Goal: Information Seeking & Learning: Learn about a topic

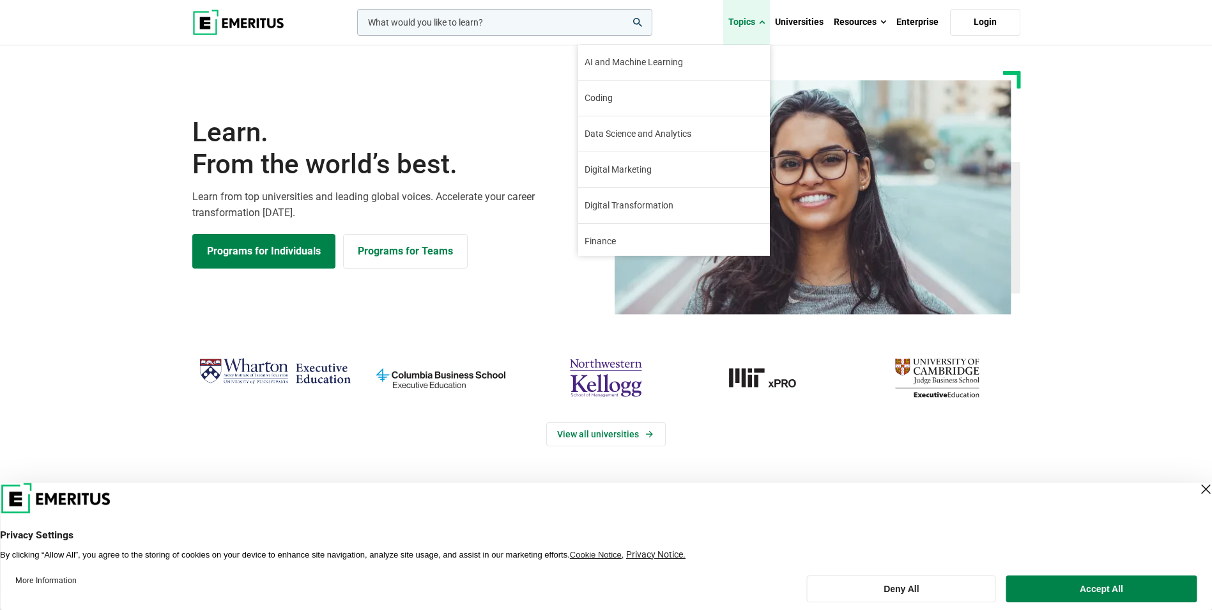
click at [744, 22] on link "Topics" at bounding box center [746, 22] width 47 height 45
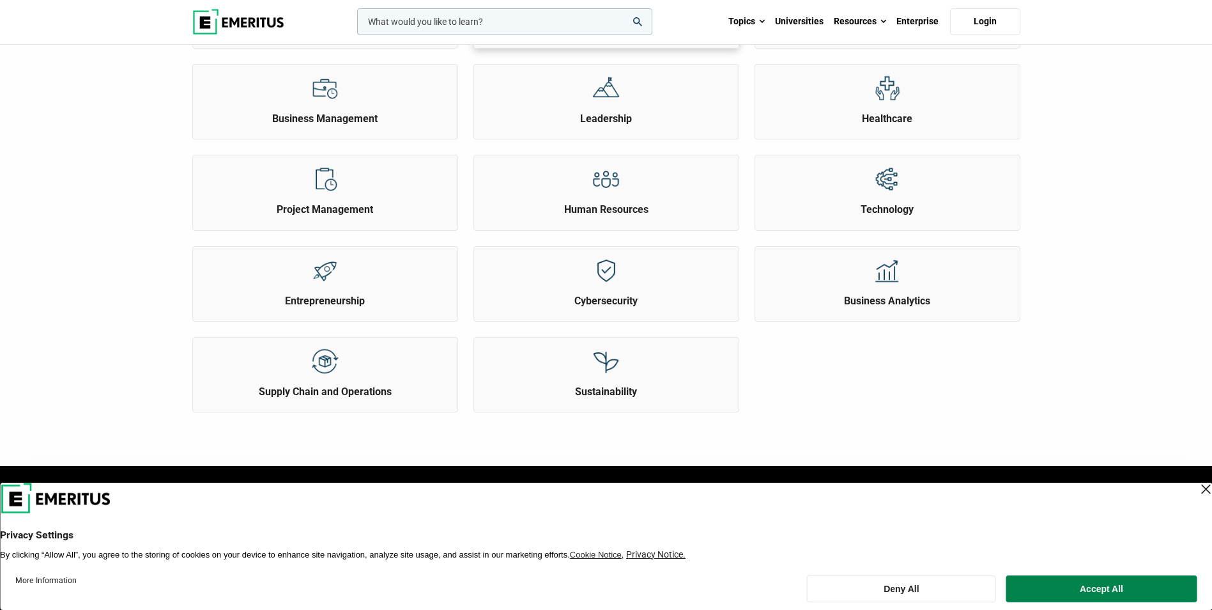
scroll to position [447, 0]
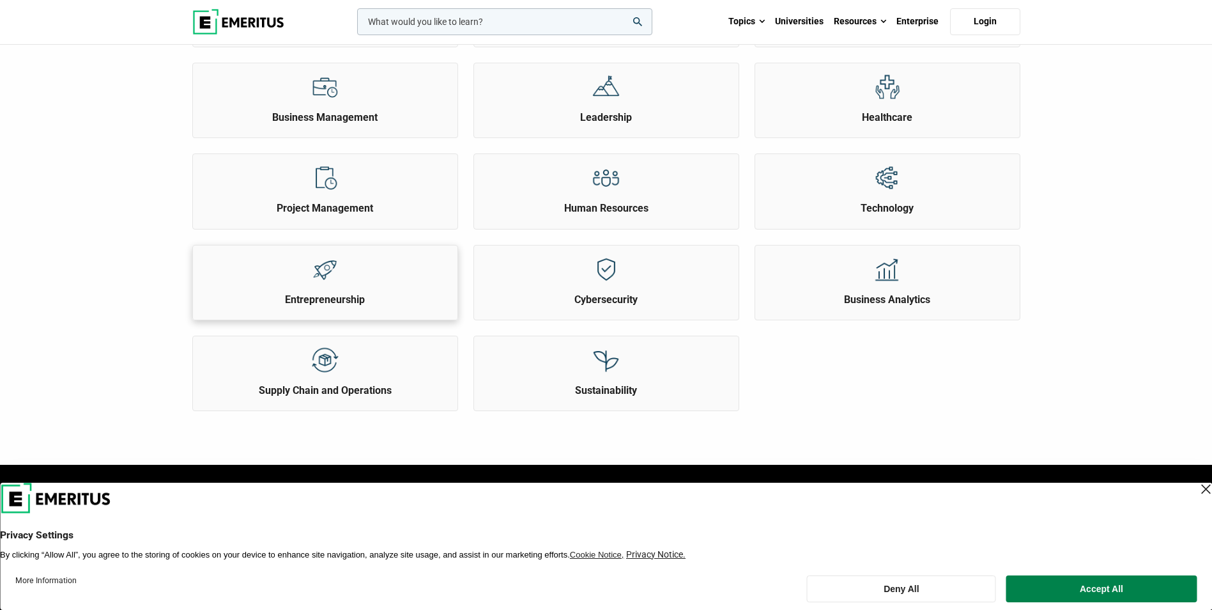
click at [312, 284] on div at bounding box center [325, 268] width 48 height 47
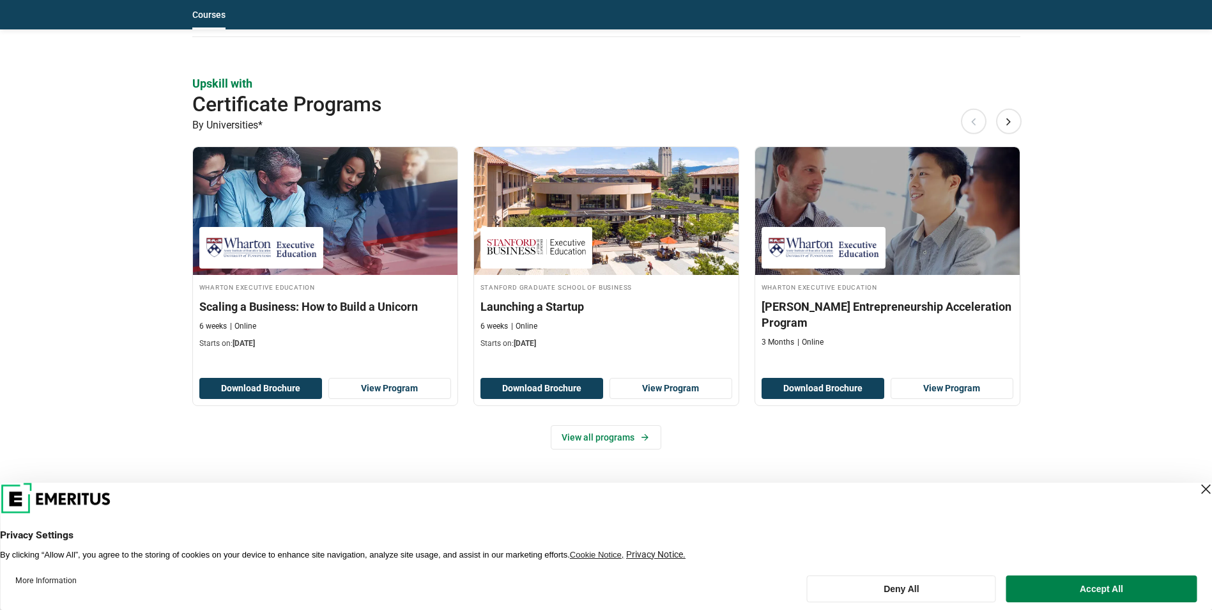
scroll to position [639, 0]
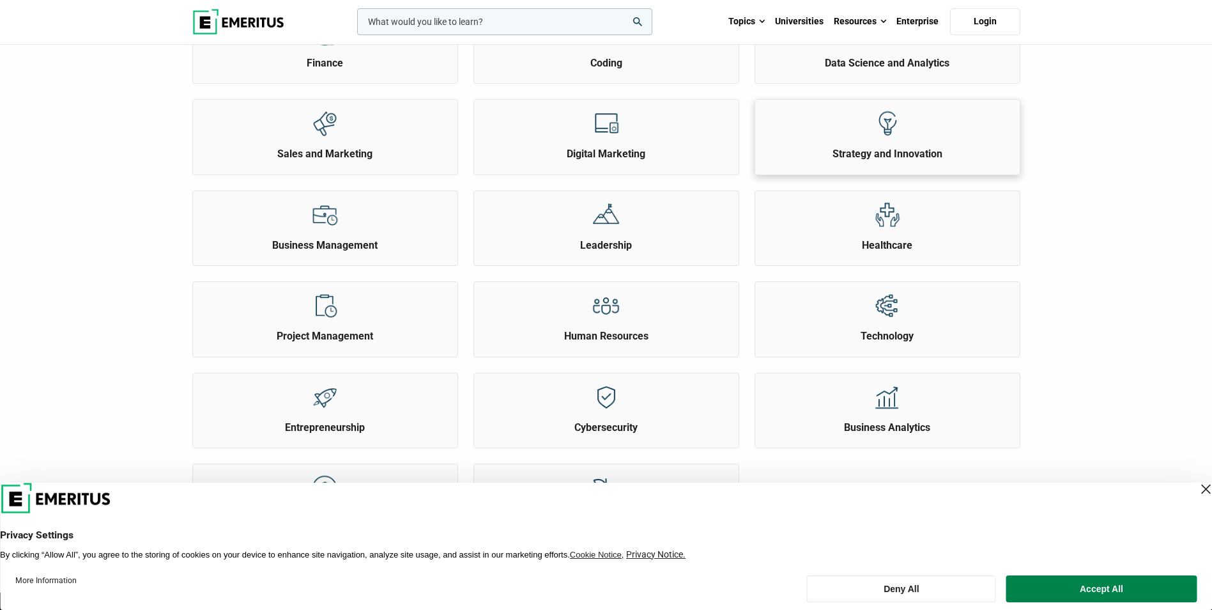
click at [787, 132] on div "Strategy and Innovation" at bounding box center [887, 130] width 265 height 61
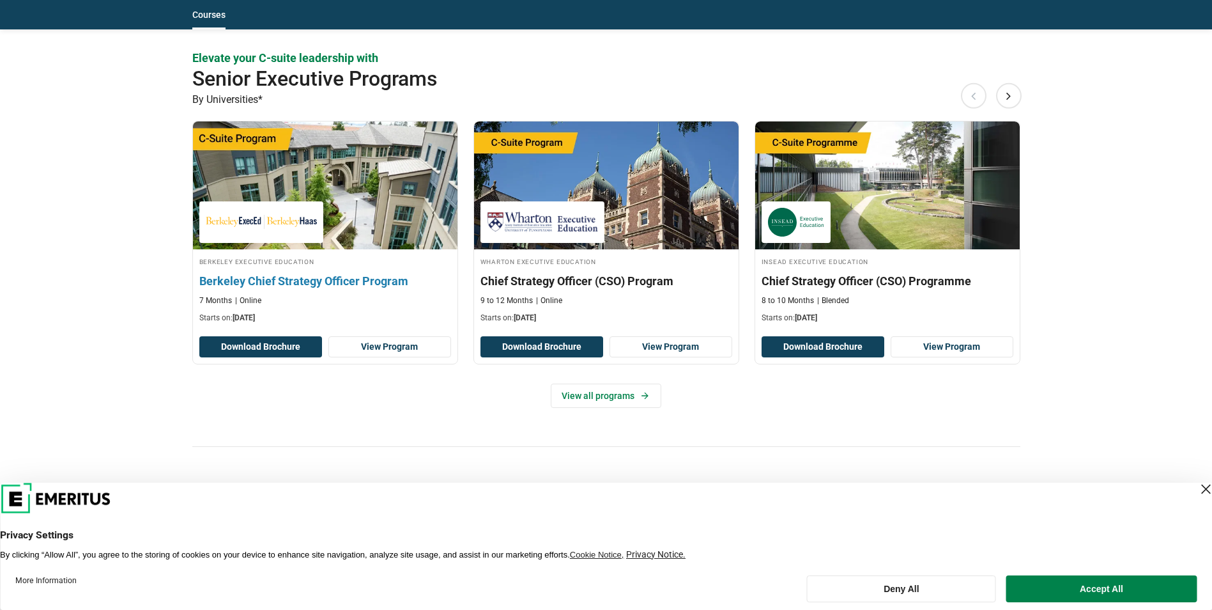
scroll to position [639, 0]
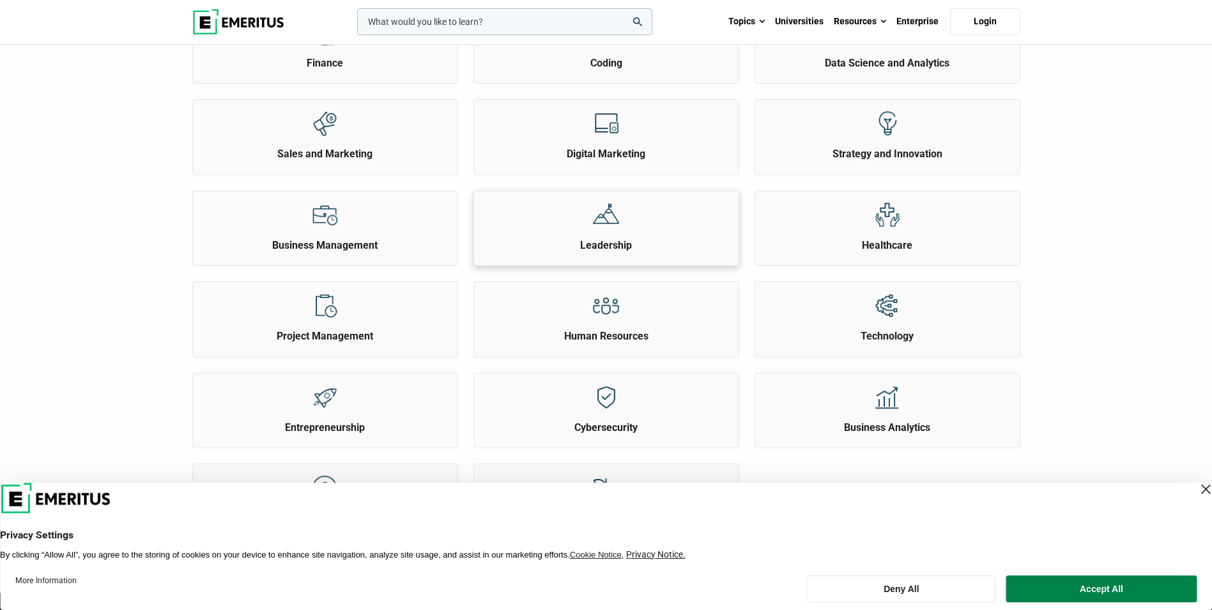
click at [654, 224] on div "Leadership" at bounding box center [606, 221] width 265 height 61
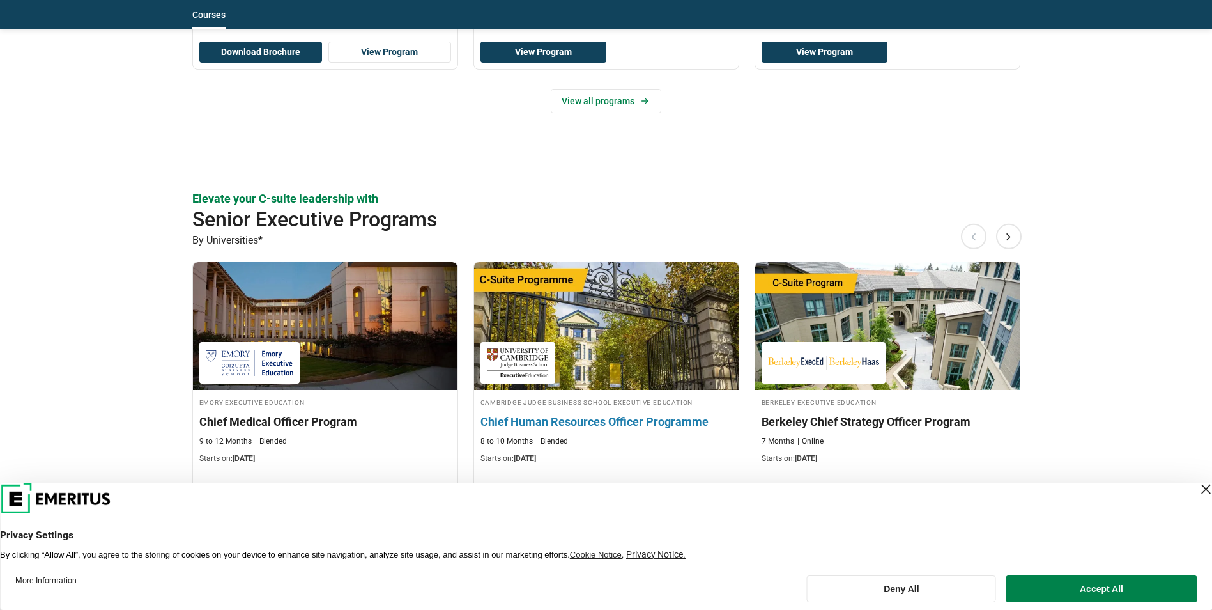
scroll to position [639, 0]
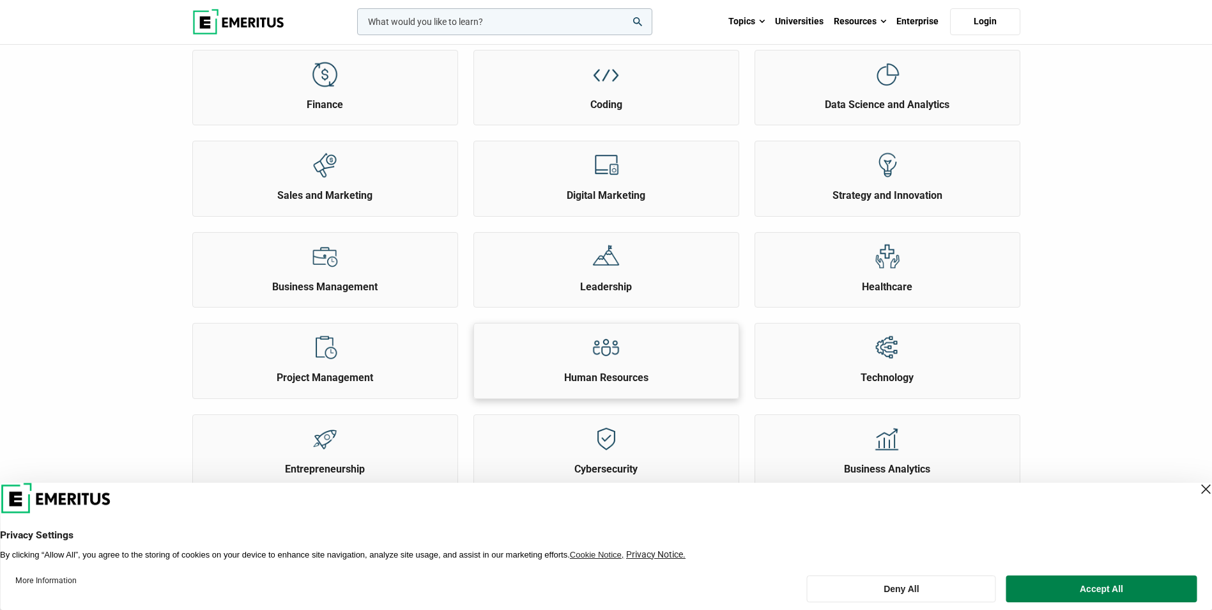
scroll to position [256, 0]
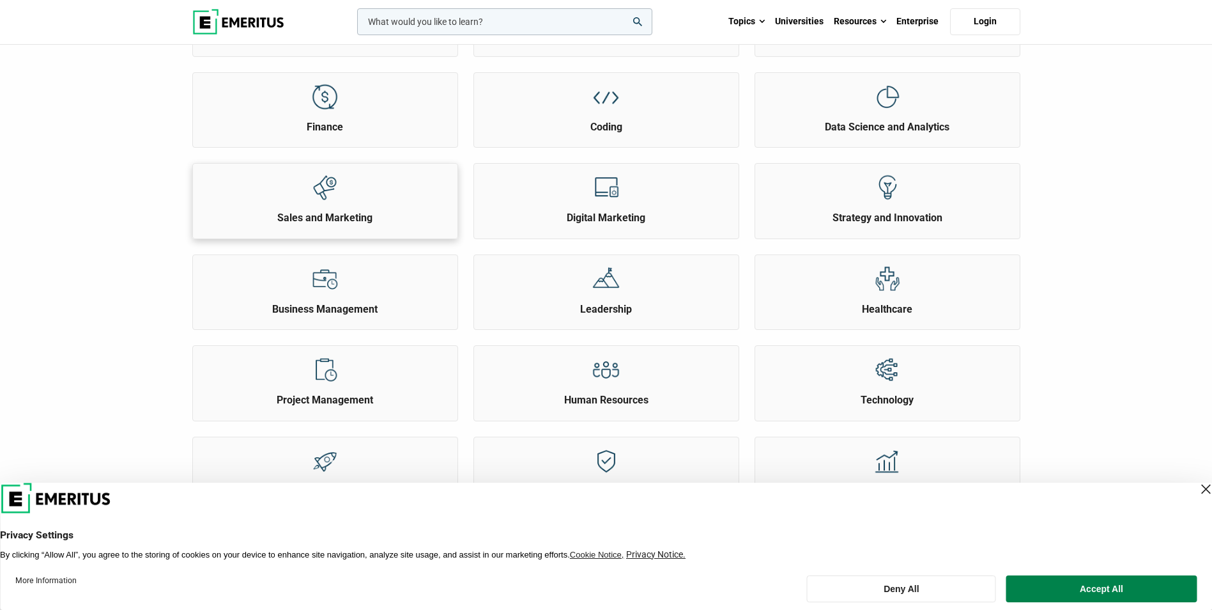
click at [296, 199] on div "Sales and Marketing" at bounding box center [325, 194] width 265 height 61
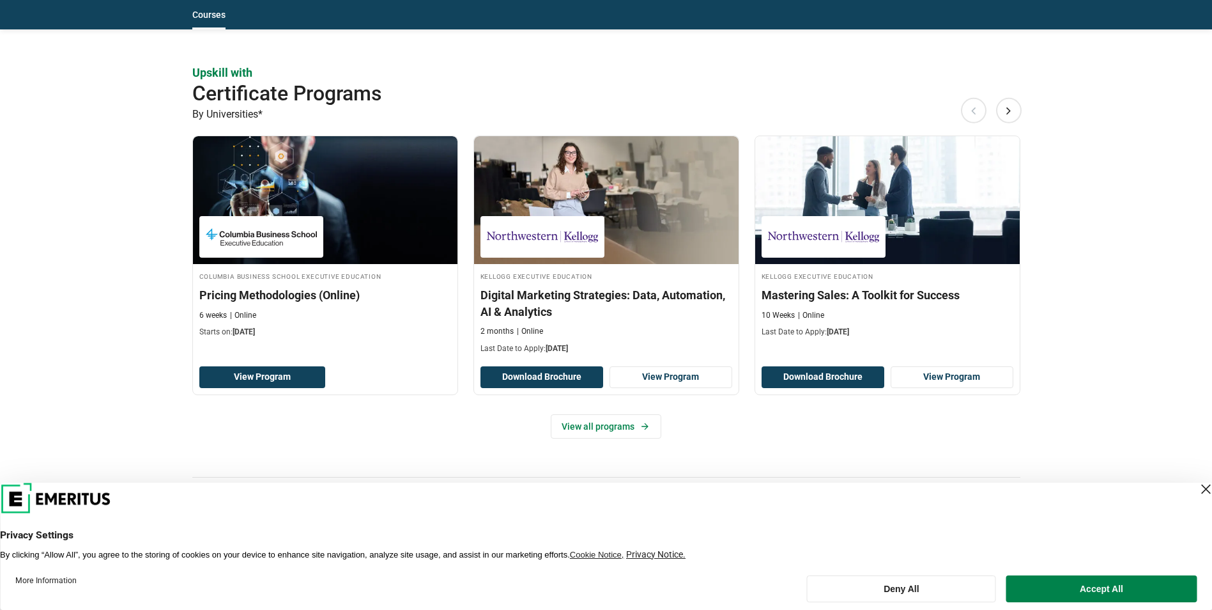
scroll to position [1022, 0]
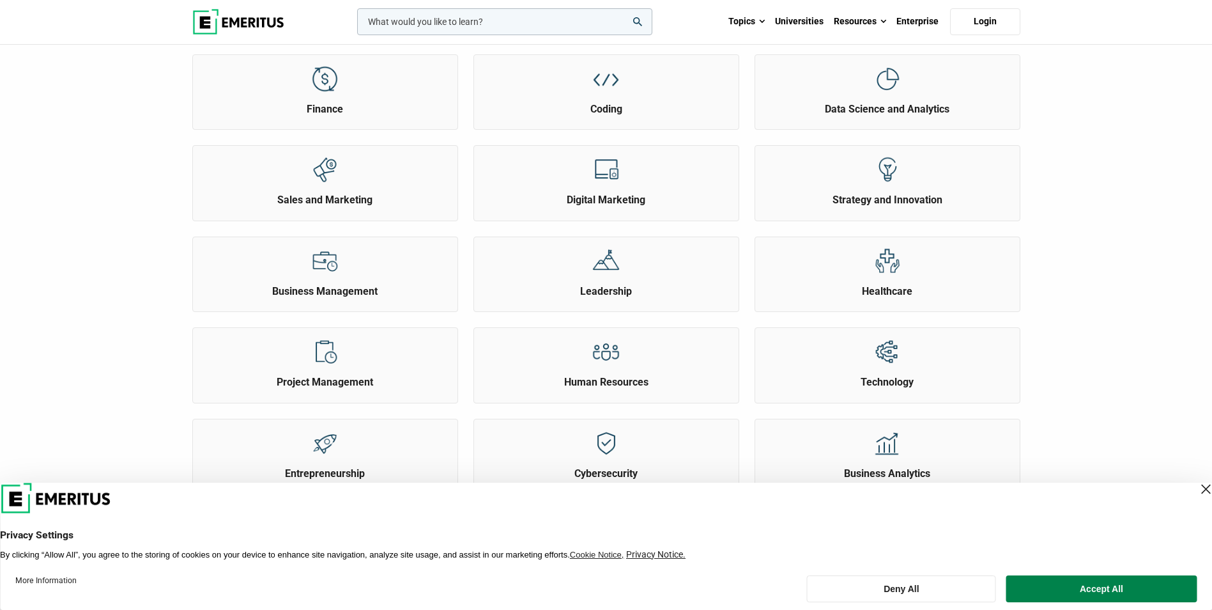
scroll to position [319, 0]
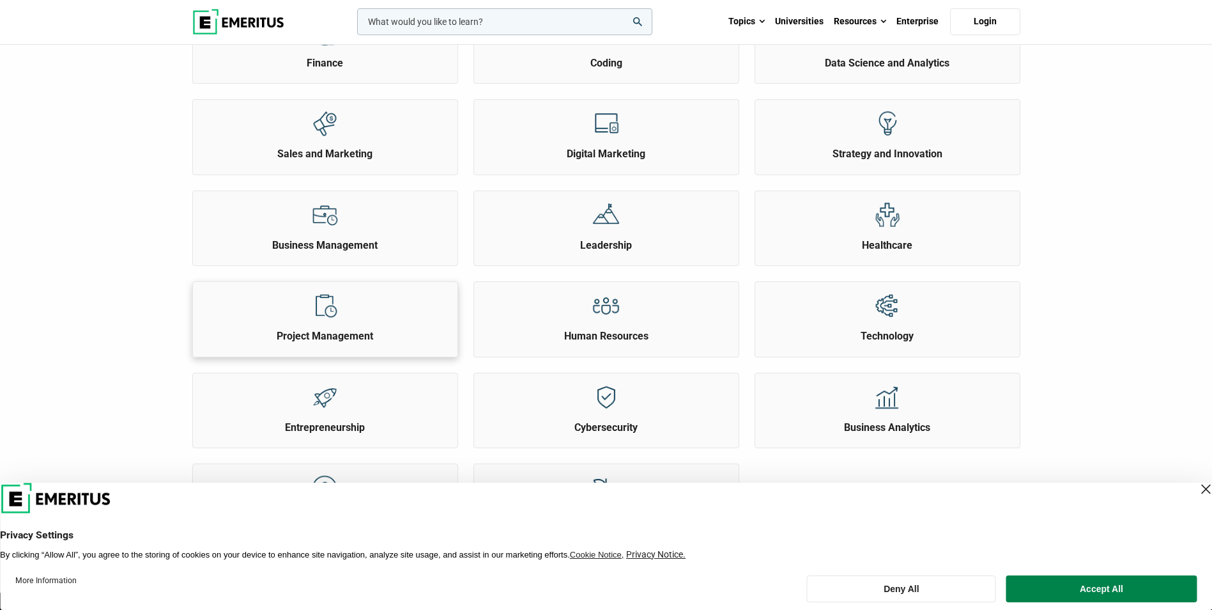
click at [385, 309] on div "Project Management" at bounding box center [325, 312] width 265 height 61
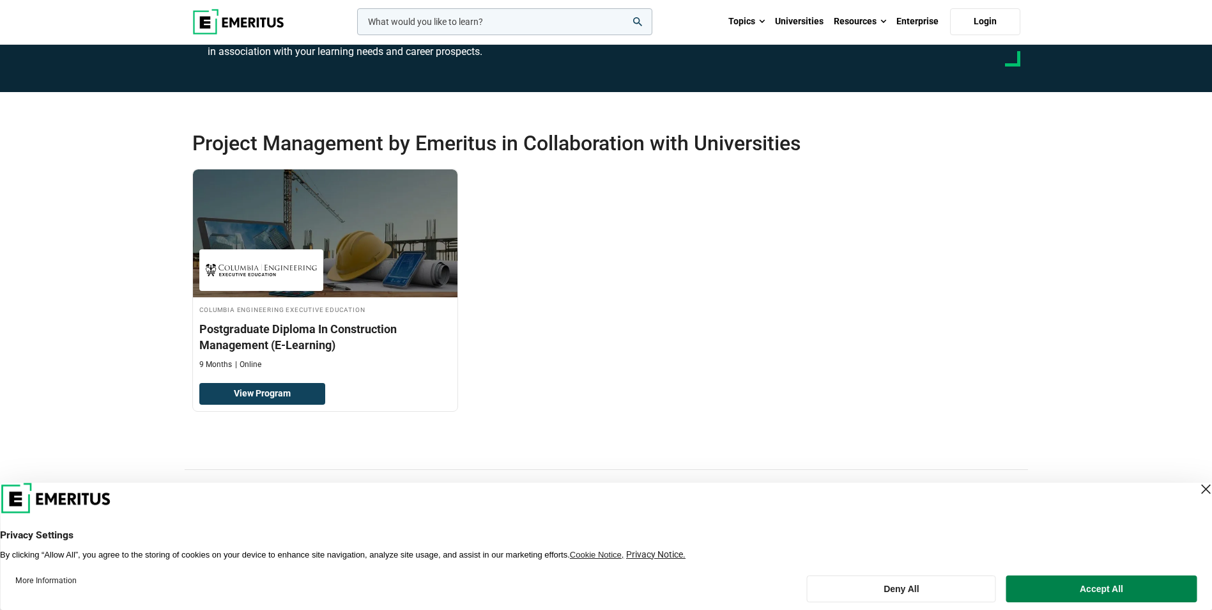
scroll to position [192, 0]
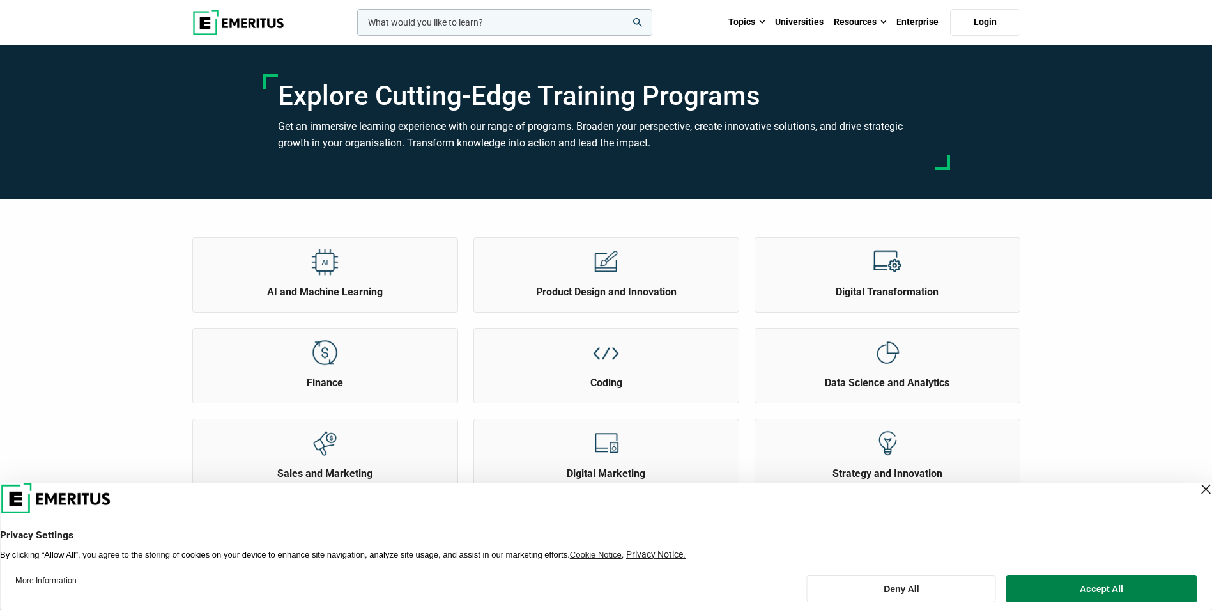
click at [466, 32] on input "woocommerce-product-search-field-0" at bounding box center [504, 22] width 295 height 27
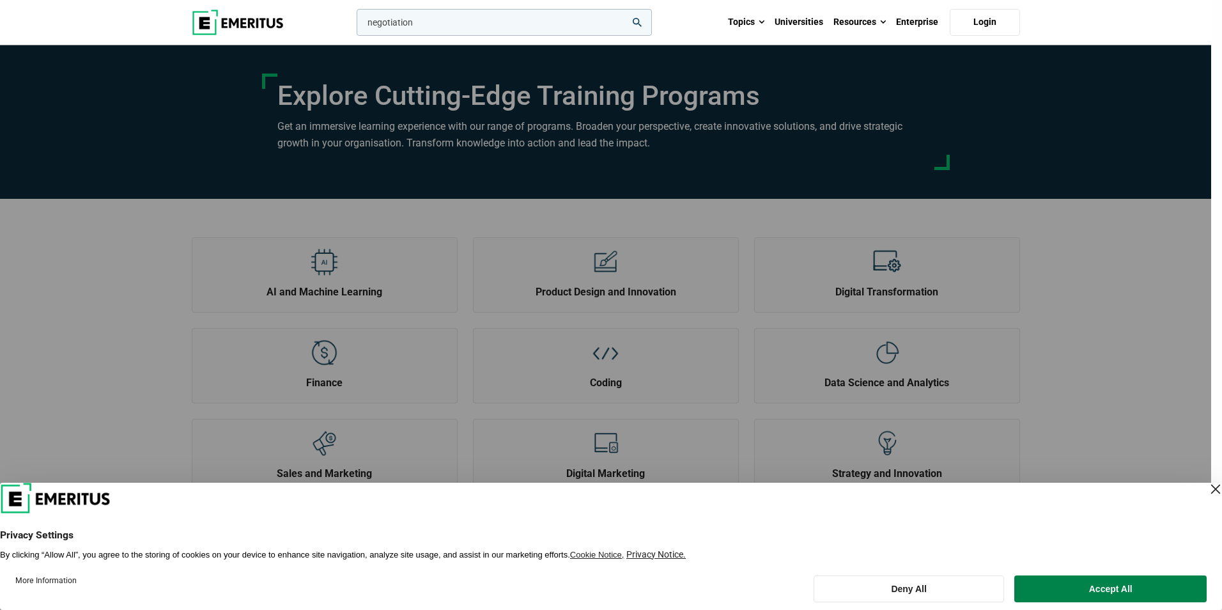
type input "negotiation"
click at [354, 26] on button "search" at bounding box center [354, 26] width 0 height 0
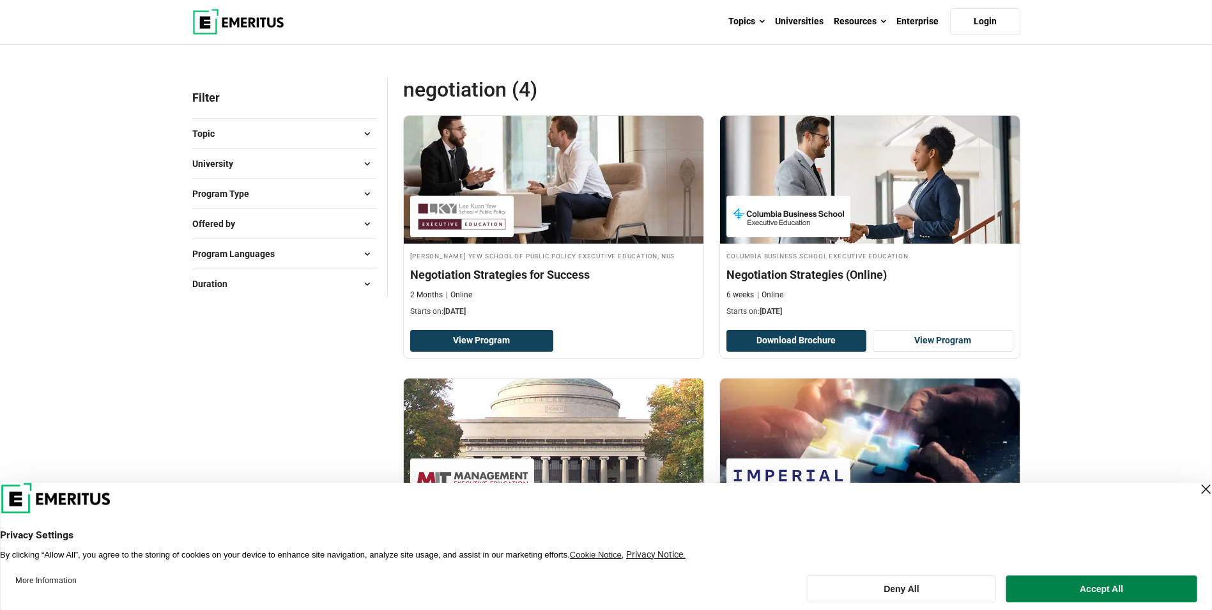
scroll to position [64, 0]
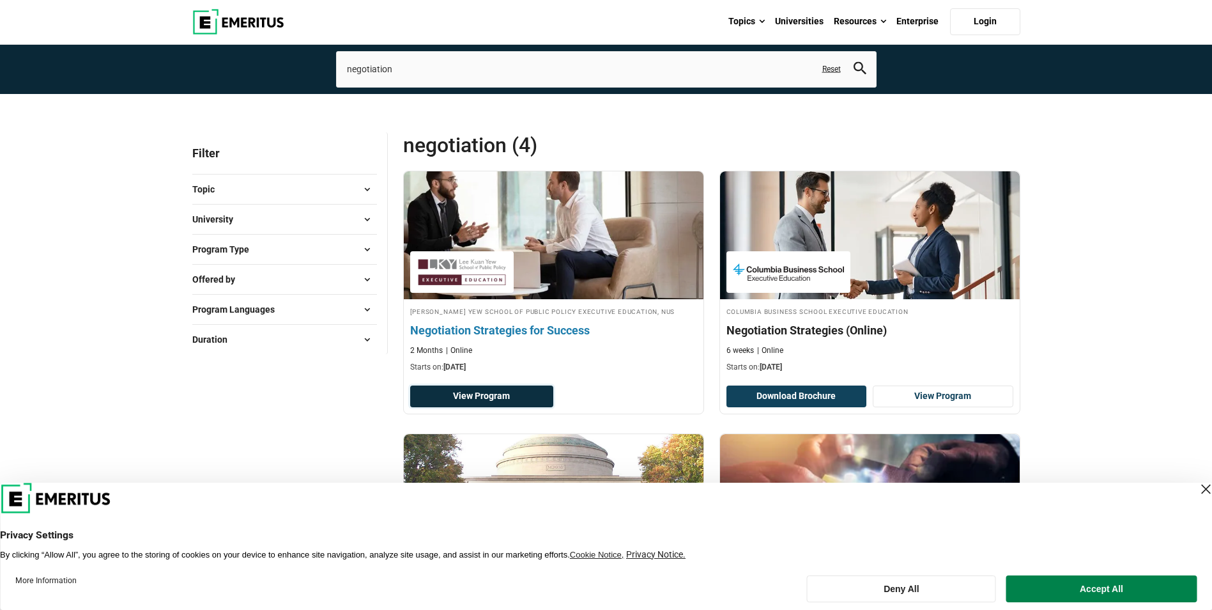
click at [511, 397] on link "View Program" at bounding box center [482, 396] width 144 height 22
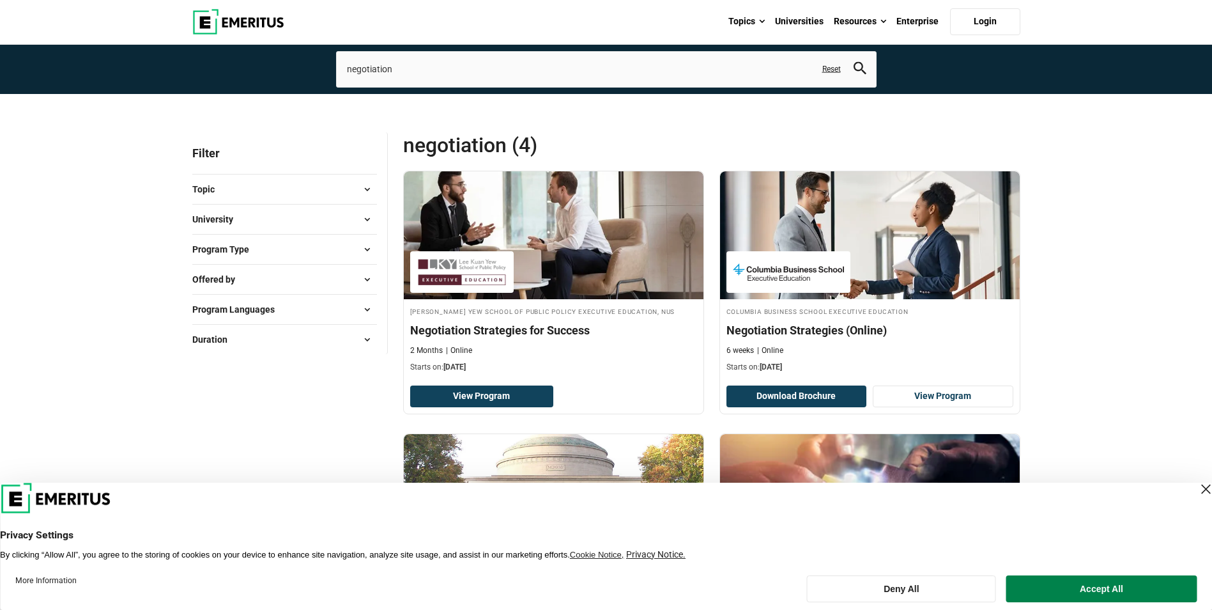
click at [236, 244] on span "Program Type" at bounding box center [225, 249] width 67 height 14
click at [813, 21] on link "Universities" at bounding box center [799, 21] width 59 height 45
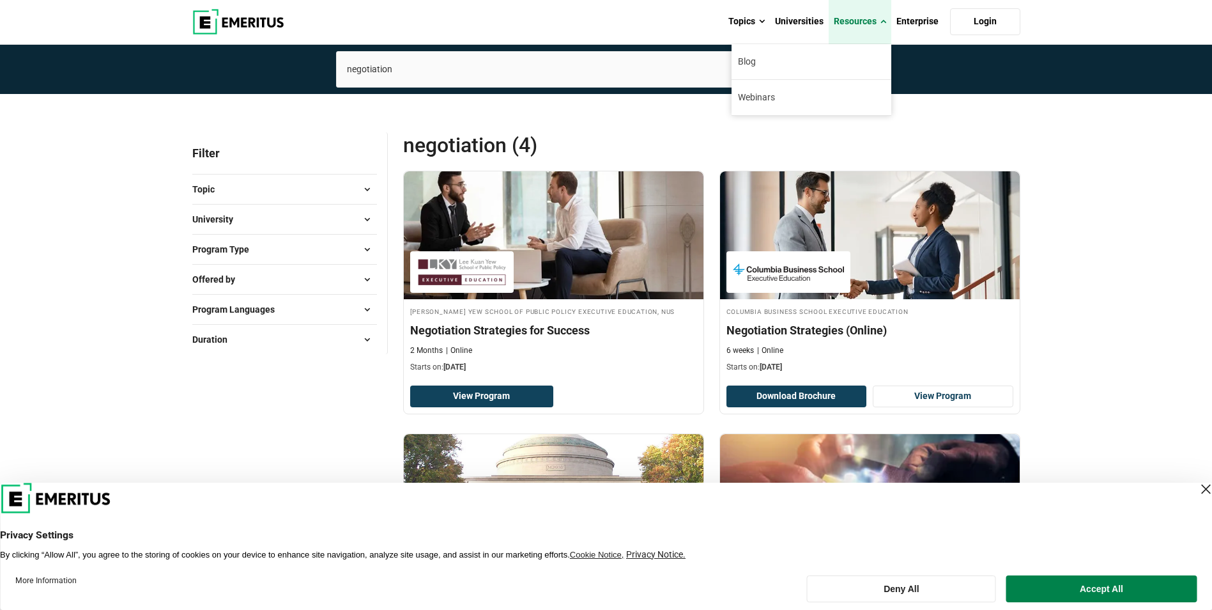
click at [863, 27] on link "Resources" at bounding box center [860, 21] width 63 height 45
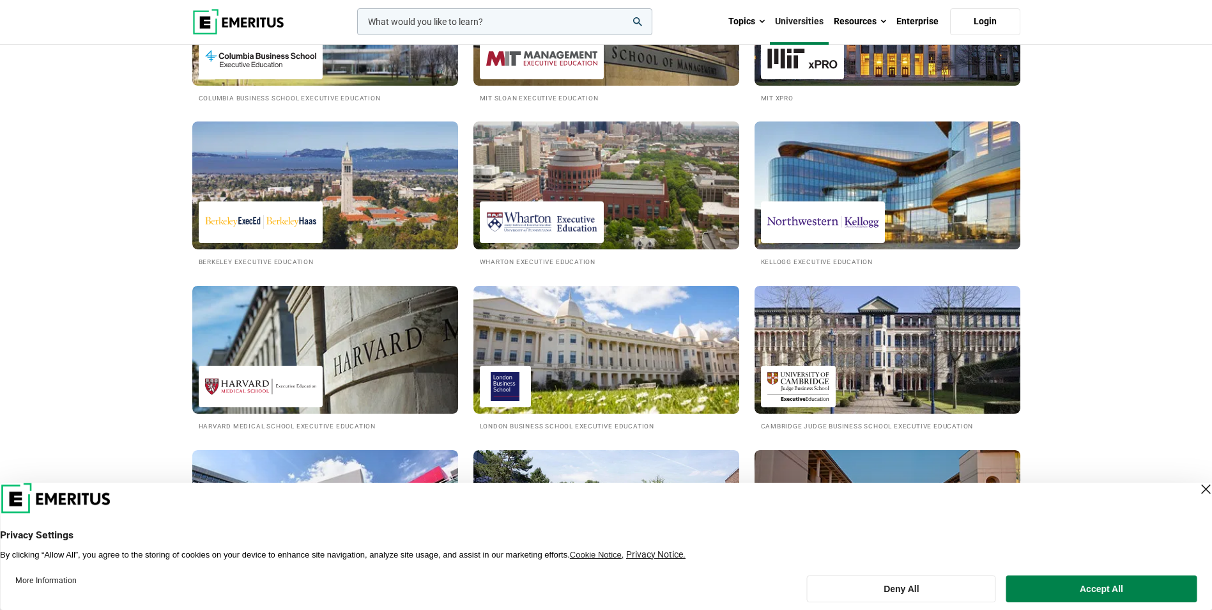
scroll to position [383, 0]
